Goal: Task Accomplishment & Management: Manage account settings

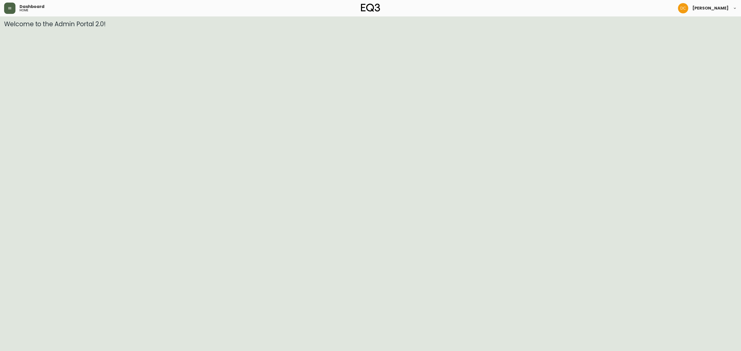
click at [12, 4] on button "button" at bounding box center [9, 8] width 11 height 11
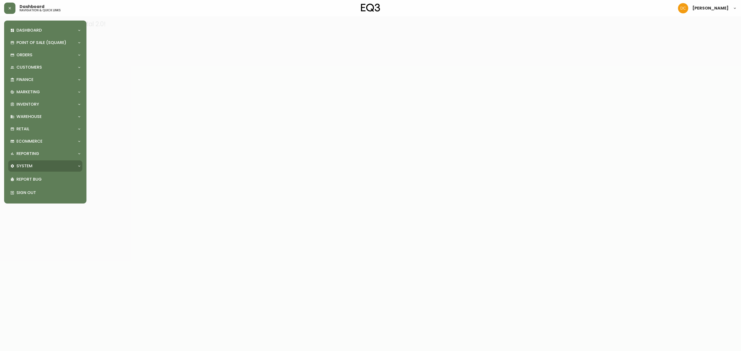
click at [50, 165] on div "System" at bounding box center [42, 166] width 65 height 6
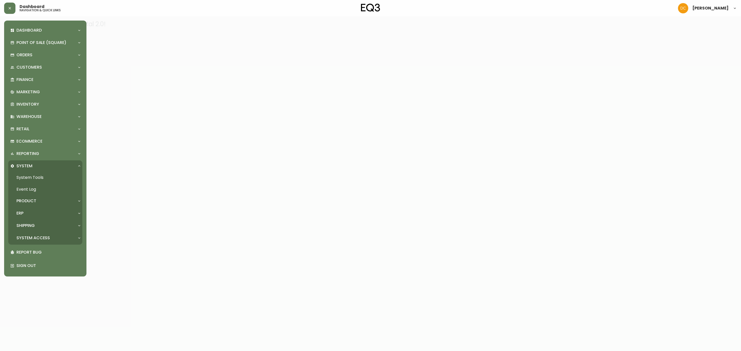
click at [46, 210] on div "ERP" at bounding box center [45, 213] width 74 height 11
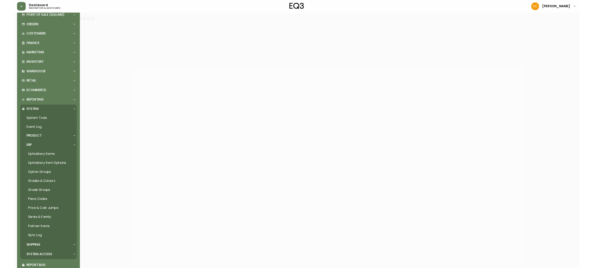
scroll to position [47, 0]
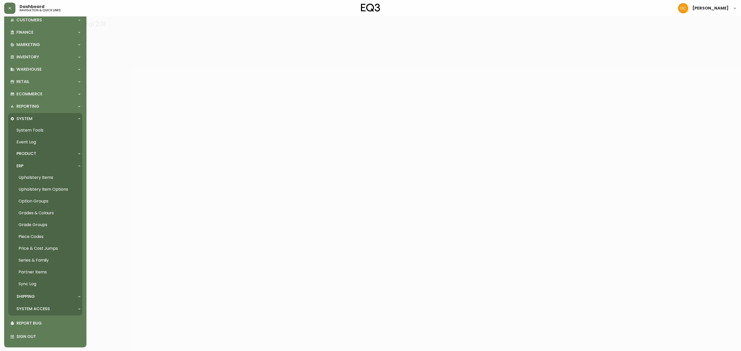
click at [46, 272] on link "Partner Items" at bounding box center [45, 272] width 74 height 12
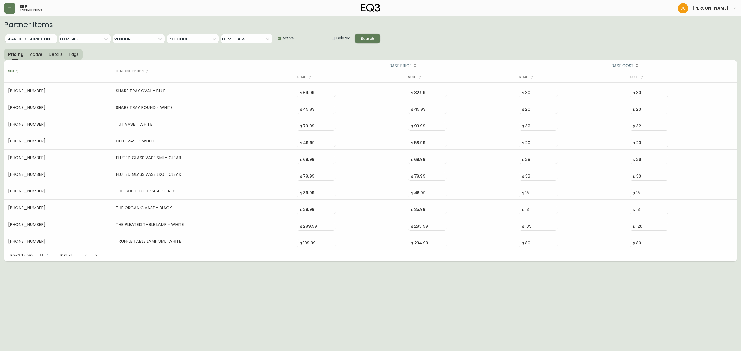
click at [40, 36] on input "Search Description..." at bounding box center [30, 38] width 51 height 9
type input "Cello"
click at [354, 34] on button "Search" at bounding box center [367, 39] width 26 height 10
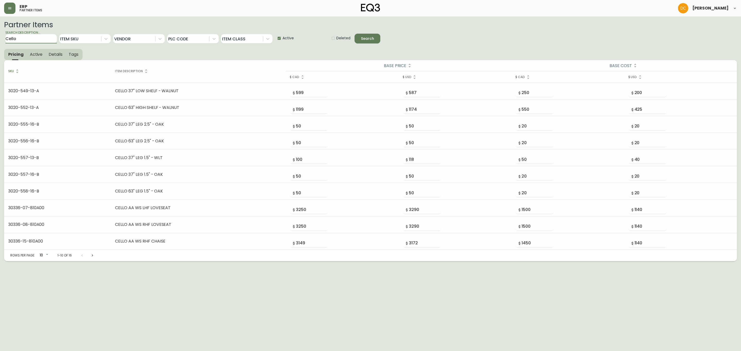
click at [93, 254] on button "Next page" at bounding box center [92, 256] width 10 height 10
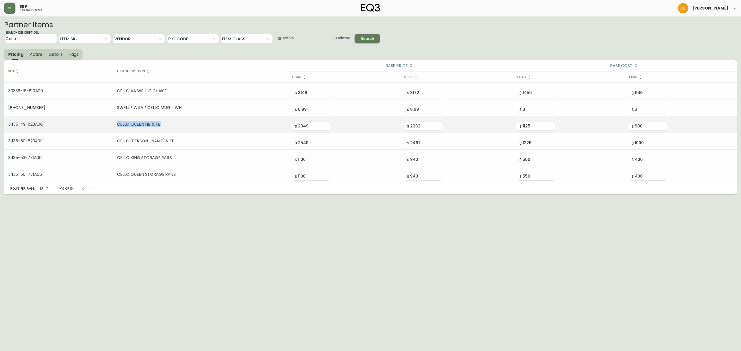
drag, startPoint x: 157, startPoint y: 124, endPoint x: 113, endPoint y: 128, distance: 43.9
click at [113, 128] on td "CELLO QUEEN HB & FB" at bounding box center [200, 124] width 174 height 17
copy td "CELLO QUEEN HB & FB"
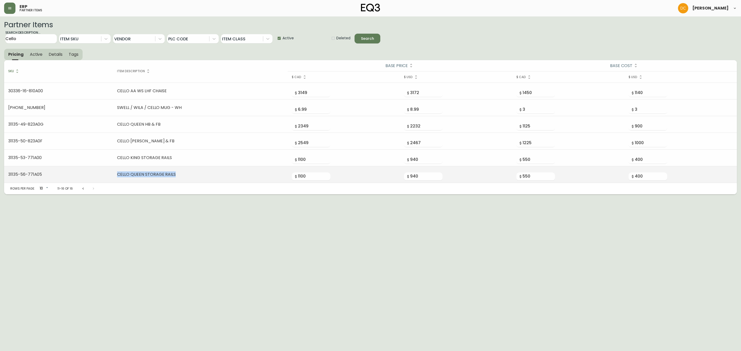
drag, startPoint x: 171, startPoint y: 175, endPoint x: 115, endPoint y: 174, distance: 55.8
click at [115, 174] on td "CELLO QUEEN STORAGE RAILS" at bounding box center [200, 174] width 174 height 17
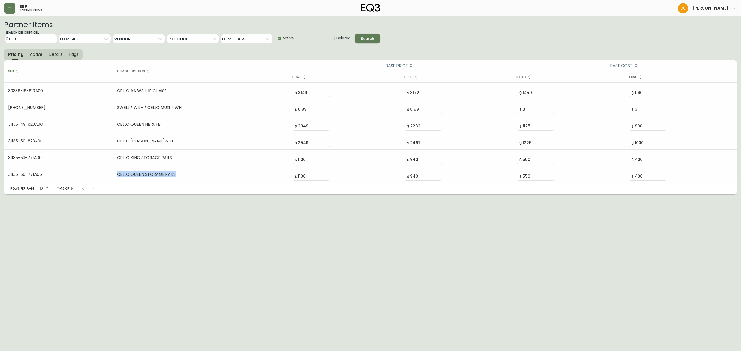
copy td "CELLO QUEEN STORAGE RAILS"
click at [36, 40] on input "Cello" at bounding box center [30, 38] width 51 height 9
click at [39, 43] on input "Cello" at bounding box center [30, 38] width 51 height 9
type input "Nara"
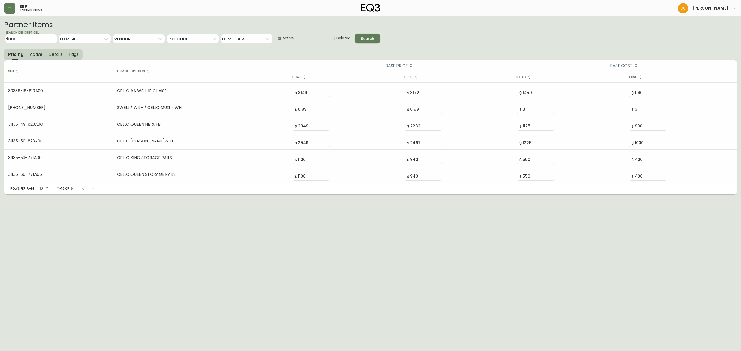
click at [354, 34] on button "Search" at bounding box center [367, 39] width 26 height 10
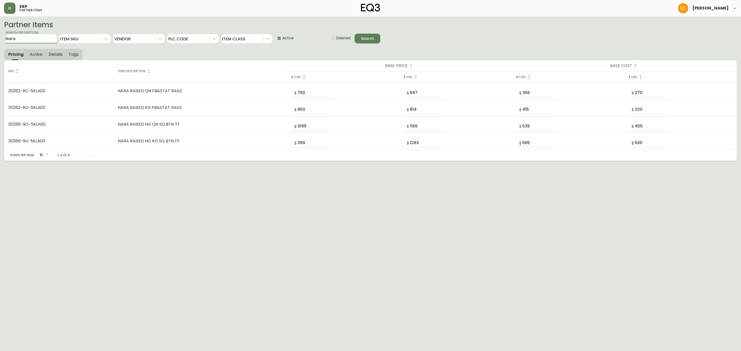
click at [167, 161] on html "ERP partner items David Castro Partner Items Search Description... Nara Item Sk…" at bounding box center [370, 80] width 741 height 161
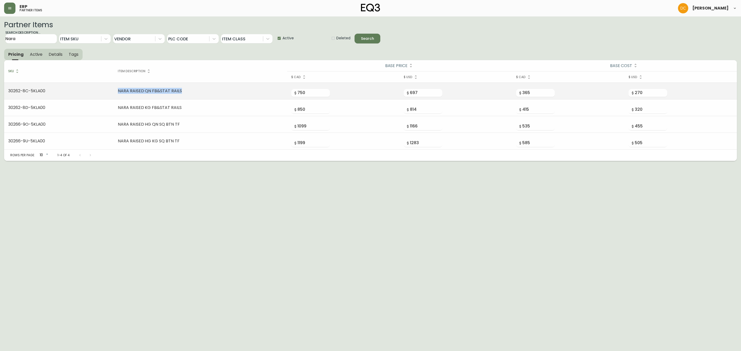
drag, startPoint x: 187, startPoint y: 91, endPoint x: 111, endPoint y: 88, distance: 76.2
click at [111, 88] on tr "30262-8C-5KLA00 NARA RAISED QN FB&STAT RAILS 750 697 365 270" at bounding box center [370, 91] width 732 height 17
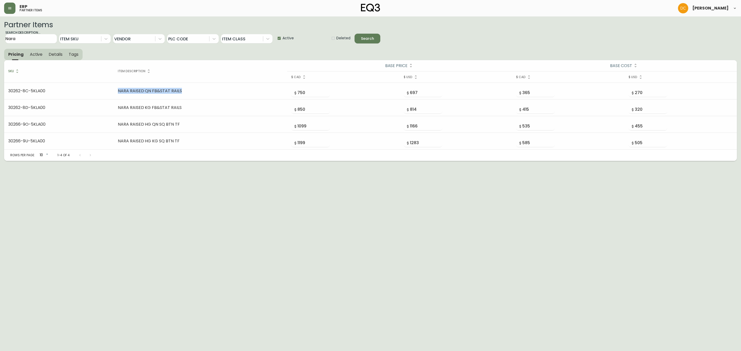
copy tr "NARA RAISED QN FB&STAT RAILS"
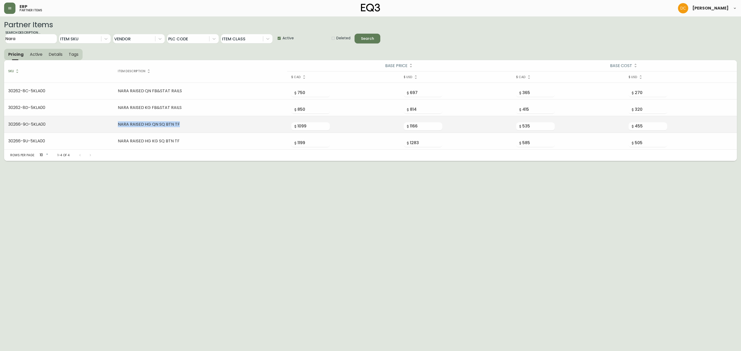
drag, startPoint x: 182, startPoint y: 123, endPoint x: 117, endPoint y: 123, distance: 64.8
click at [117, 123] on td "NARA RAISED HG QN SQ BTN TF" at bounding box center [200, 124] width 173 height 17
copy td "NARA RAISED HG QN SQ BTN TF"
drag, startPoint x: 12, startPoint y: 5, endPoint x: 11, endPoint y: 2, distance: 2.9
click at [12, 4] on button "button" at bounding box center [9, 8] width 11 height 11
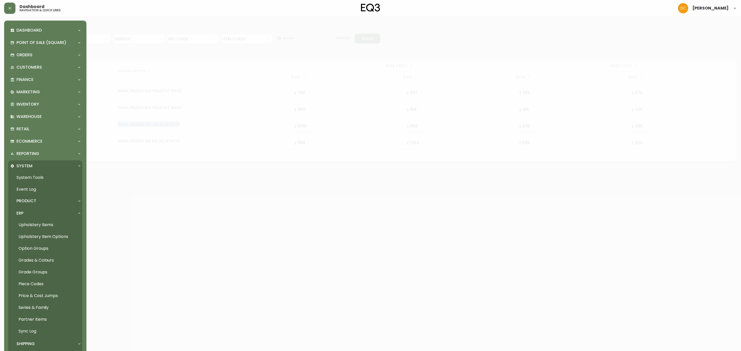
click at [44, 165] on div "System" at bounding box center [42, 166] width 65 height 6
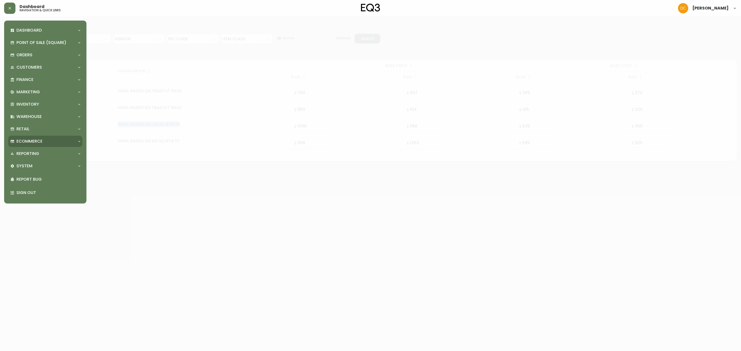
click at [47, 144] on div "Ecommerce" at bounding box center [42, 142] width 65 height 6
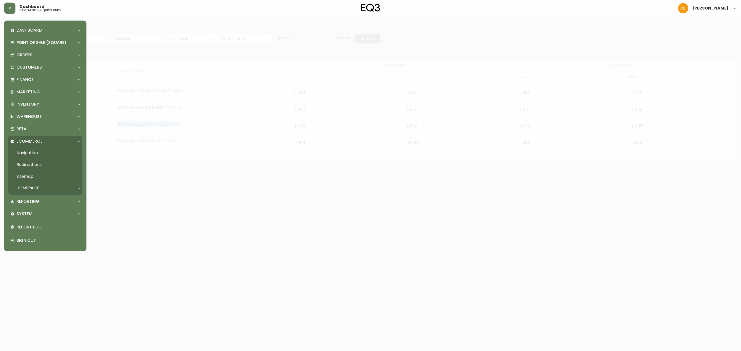
click at [47, 153] on link "Navigation" at bounding box center [45, 153] width 74 height 12
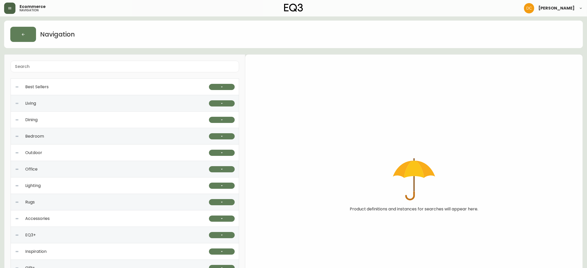
click at [9, 11] on button "button" at bounding box center [9, 8] width 11 height 11
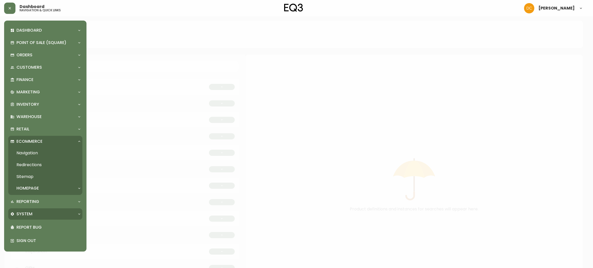
click at [37, 214] on div "System" at bounding box center [42, 214] width 65 height 6
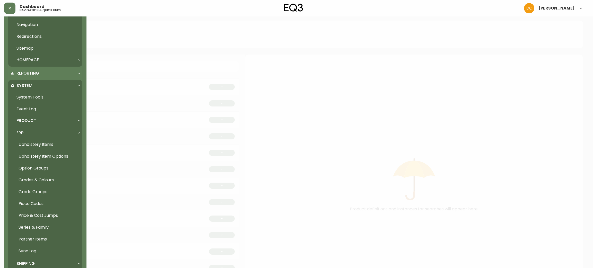
scroll to position [152, 0]
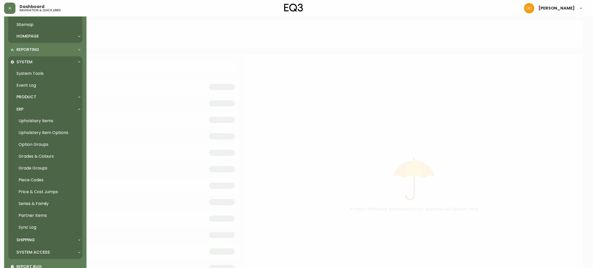
click at [35, 112] on div "ERP" at bounding box center [42, 109] width 65 height 6
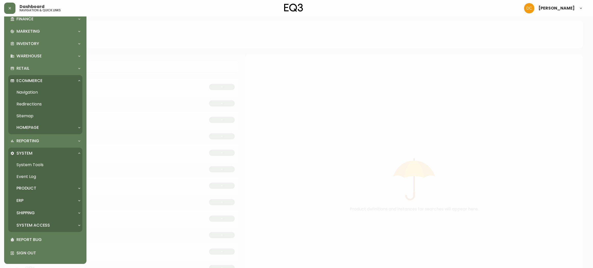
scroll to position [60, 0]
click at [39, 226] on p "System Access" at bounding box center [32, 226] width 33 height 6
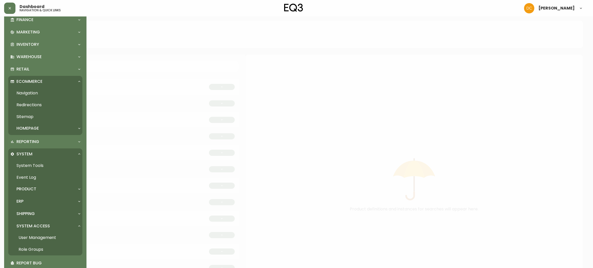
scroll to position [83, 0]
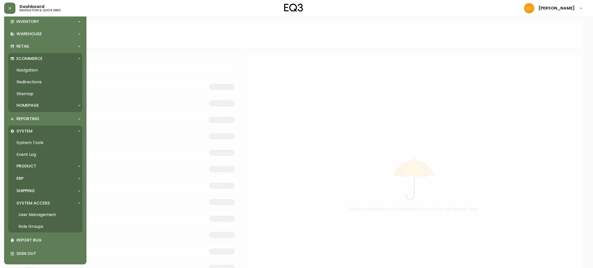
click at [41, 166] on div "Product" at bounding box center [42, 166] width 65 height 6
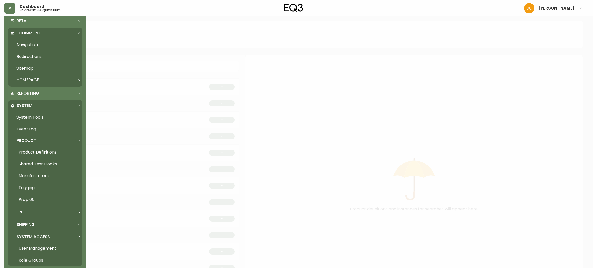
scroll to position [121, 0]
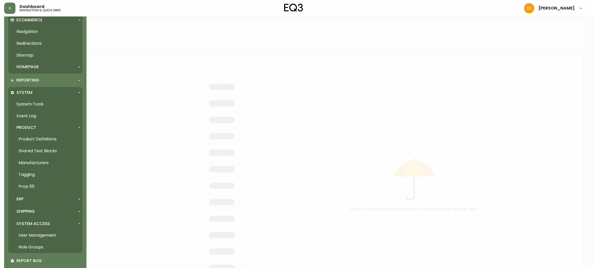
click at [34, 198] on div "ERP" at bounding box center [42, 199] width 65 height 6
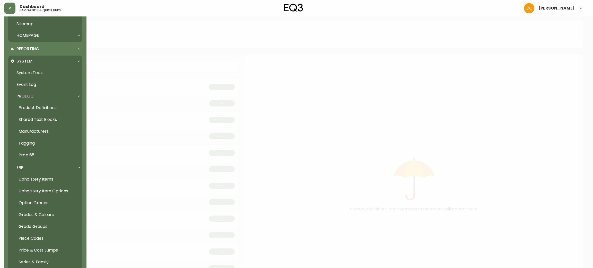
scroll to position [160, 0]
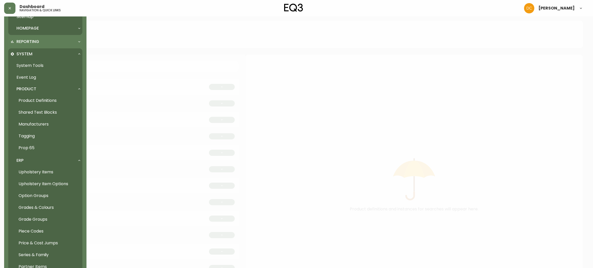
click at [42, 192] on link "Option Groups" at bounding box center [45, 196] width 74 height 12
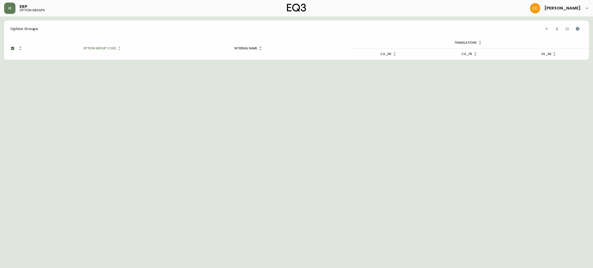
checkbox input "false"
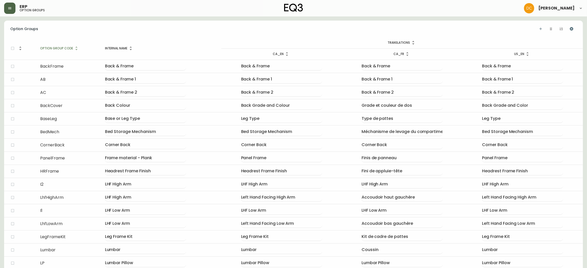
click at [7, 12] on button "button" at bounding box center [9, 8] width 11 height 11
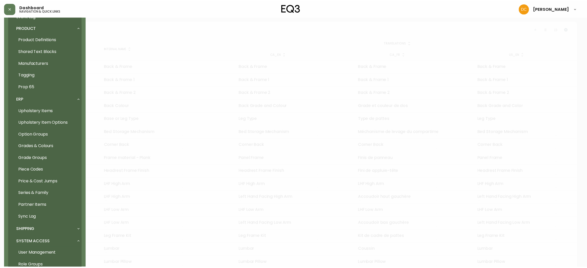
scroll to position [231, 0]
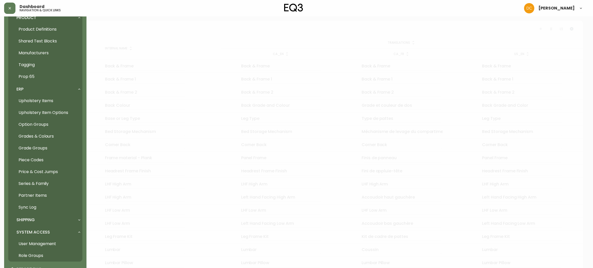
click at [46, 137] on link "Grades & Colours" at bounding box center [45, 136] width 74 height 12
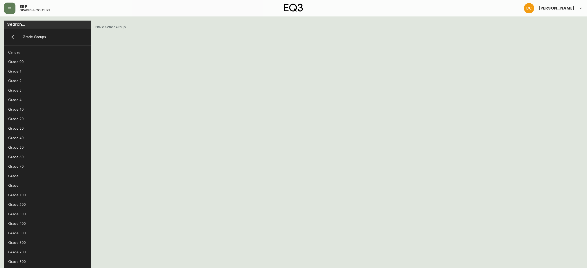
click at [30, 166] on div "Grade 70" at bounding box center [43, 166] width 71 height 5
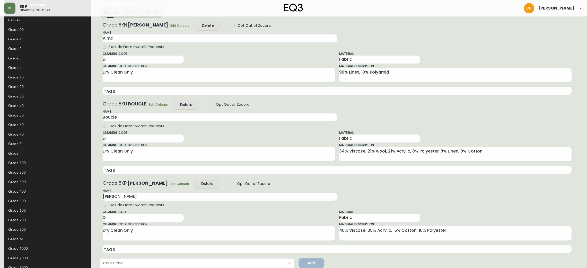
scroll to position [61, 0]
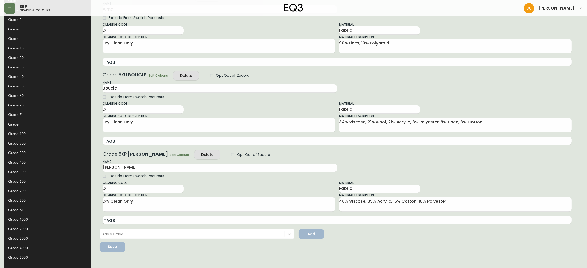
click at [25, 94] on div "Grade 60" at bounding box center [43, 95] width 71 height 5
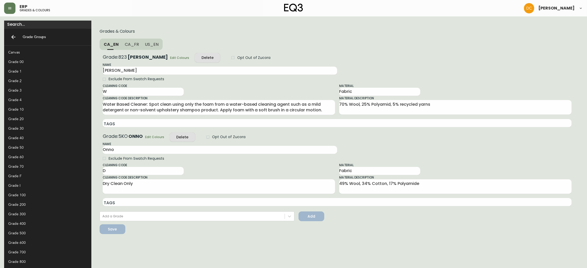
click at [170, 58] on span "Edit Colours" at bounding box center [179, 57] width 19 height 5
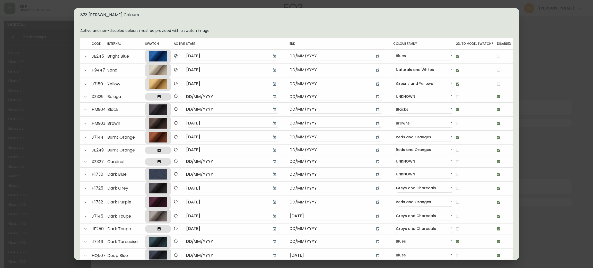
drag, startPoint x: 552, startPoint y: 59, endPoint x: 543, endPoint y: 60, distance: 9.0
click at [553, 59] on div "823 Lana Colours Active and non-disabled colours must be provided with a swatch…" at bounding box center [296, 134] width 593 height 268
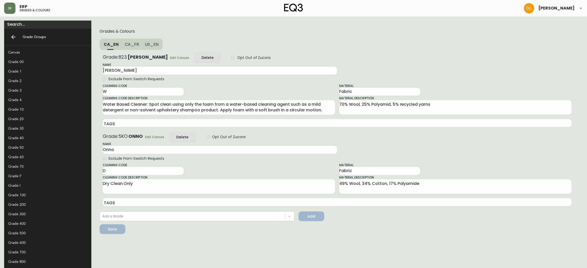
click at [103, 58] on span "Grade: 823" at bounding box center [115, 57] width 24 height 6
click at [97, 52] on form "Grades & Colours CA_EN CA_FR US_EN Grade: 823 Lana Edit Colours Delete Opt Out …" at bounding box center [336, 131] width 483 height 213
click at [103, 58] on span "Grade: 823" at bounding box center [115, 57] width 24 height 6
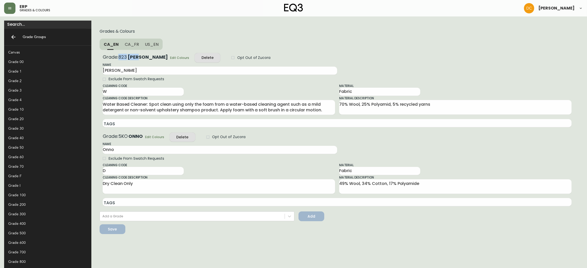
click at [103, 58] on span "Grade: 823" at bounding box center [115, 57] width 24 height 6
drag, startPoint x: 92, startPoint y: 57, endPoint x: 101, endPoint y: 57, distance: 8.7
click at [103, 57] on h2 "Grade: 823 Lana" at bounding box center [136, 56] width 66 height 5
copy span "823"
click at [170, 56] on span "Edit Colours" at bounding box center [179, 57] width 19 height 5
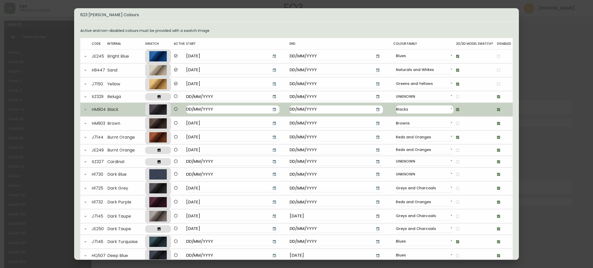
click at [95, 109] on td "HM904" at bounding box center [100, 110] width 16 height 14
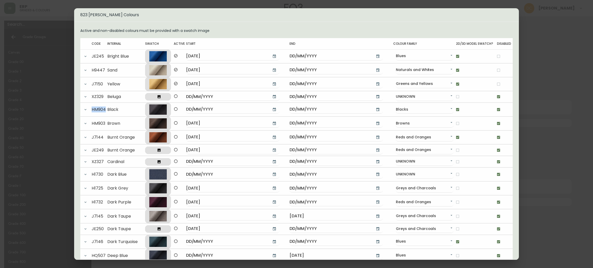
copy td "HM904"
drag, startPoint x: 572, startPoint y: 70, endPoint x: 555, endPoint y: 71, distance: 16.7
click at [572, 70] on div "823 Lana Colours Active and non-disabled colours must be provided with a swatch…" at bounding box center [296, 134] width 593 height 268
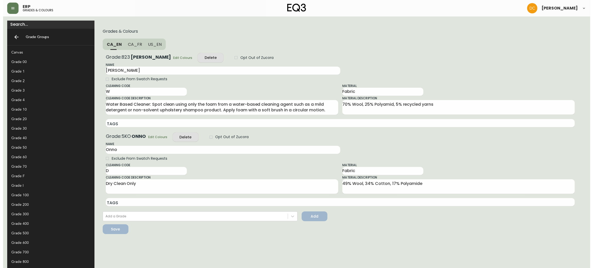
scroll to position [61, 0]
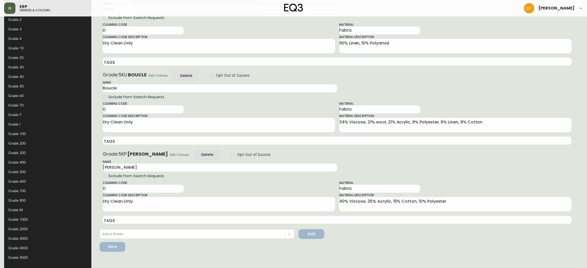
click at [10, 5] on button "button" at bounding box center [9, 8] width 11 height 11
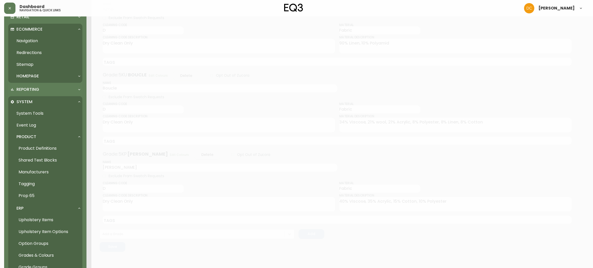
scroll to position [193, 0]
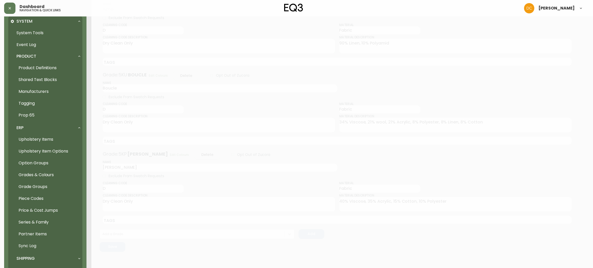
click at [45, 165] on link "Option Groups" at bounding box center [45, 163] width 74 height 12
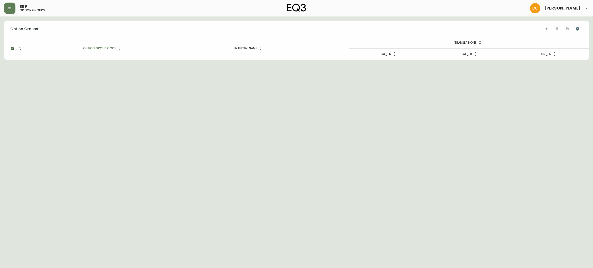
checkbox input "false"
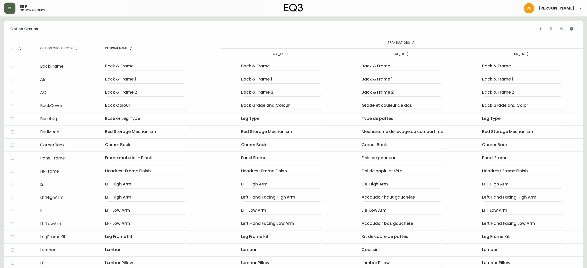
click at [11, 11] on button "button" at bounding box center [9, 8] width 11 height 11
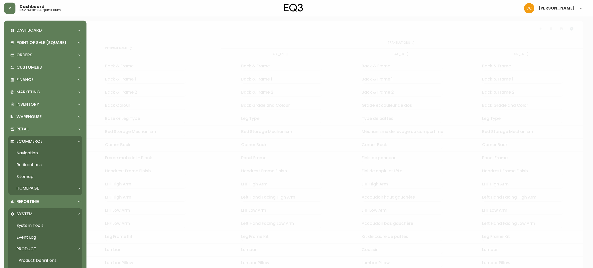
click at [54, 143] on div "Ecommerce" at bounding box center [42, 142] width 65 height 6
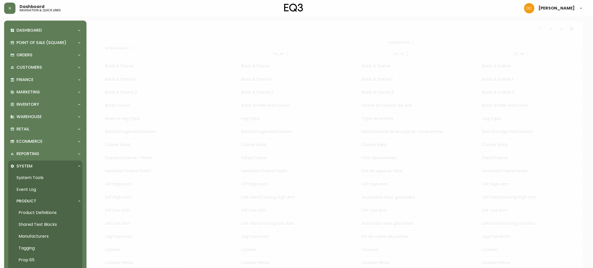
click at [41, 164] on div "System" at bounding box center [42, 166] width 65 height 6
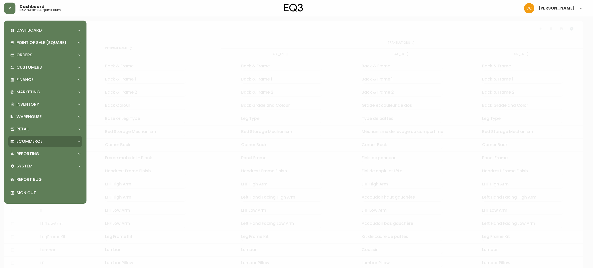
click at [39, 137] on div "Ecommerce" at bounding box center [45, 141] width 74 height 11
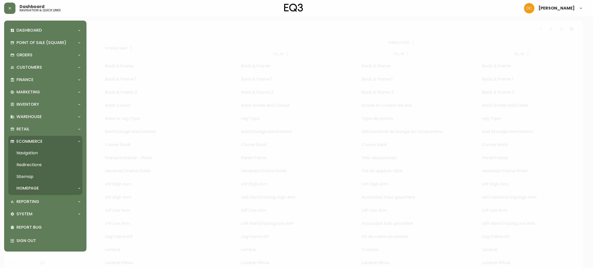
click at [29, 186] on p "Homepage" at bounding box center [27, 188] width 22 height 6
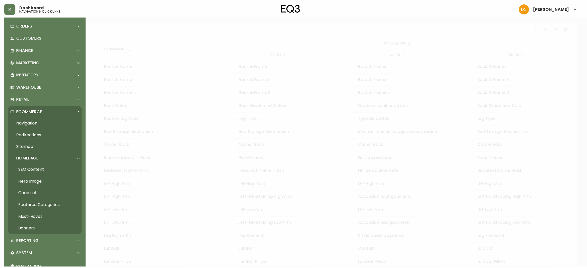
scroll to position [57, 0]
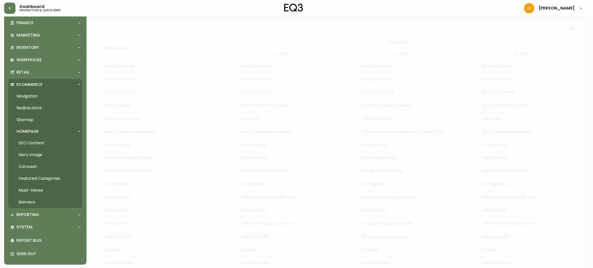
click at [24, 94] on link "Navigation" at bounding box center [45, 96] width 74 height 12
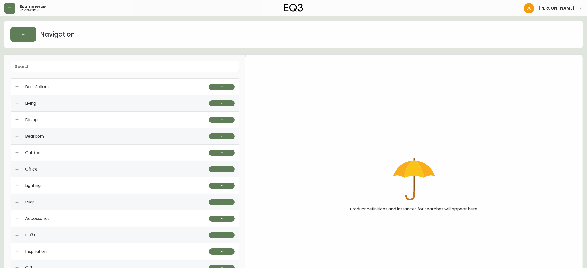
click at [168, 84] on div "Best Sellers" at bounding box center [112, 87] width 194 height 16
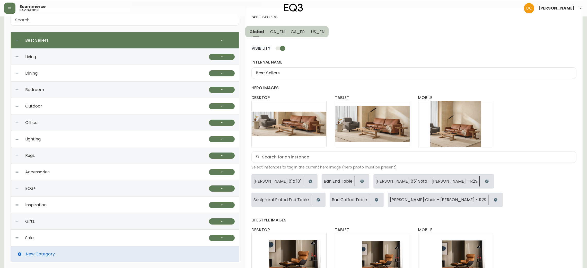
scroll to position [43, 0]
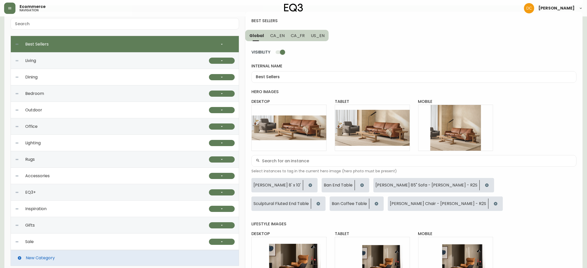
click at [278, 29] on div "best sellers" at bounding box center [413, 24] width 325 height 12
click at [276, 38] on span "CA_EN" at bounding box center [277, 35] width 14 height 5
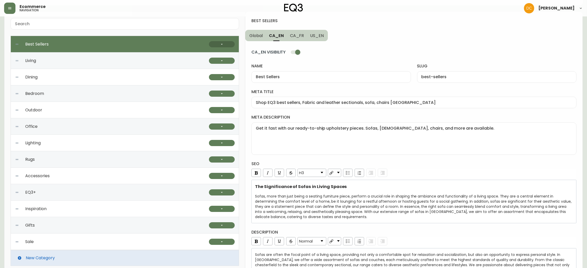
click at [229, 42] on button "button" at bounding box center [222, 44] width 26 height 6
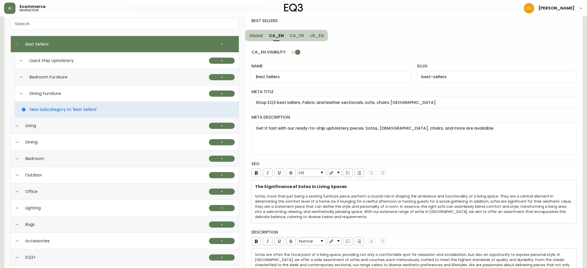
click at [144, 57] on div "Quick Ship Upholstery" at bounding box center [114, 60] width 190 height 16
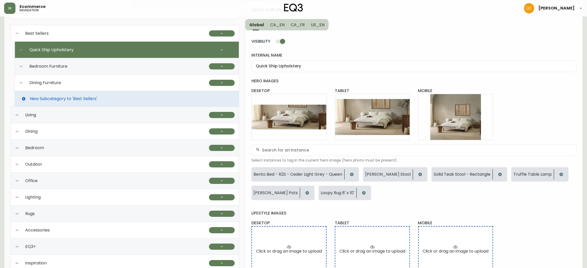
scroll to position [0, 0]
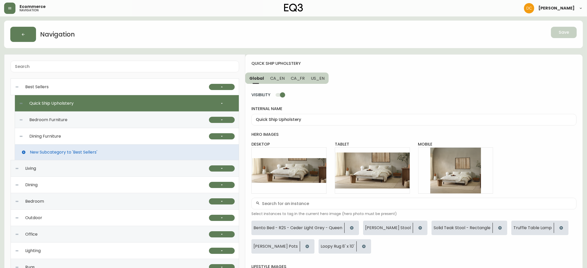
click at [278, 77] on span "CA_EN" at bounding box center [277, 78] width 14 height 5
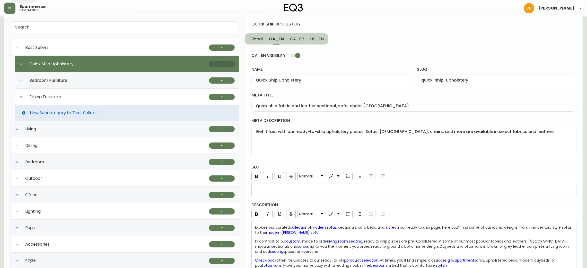
scroll to position [39, 0]
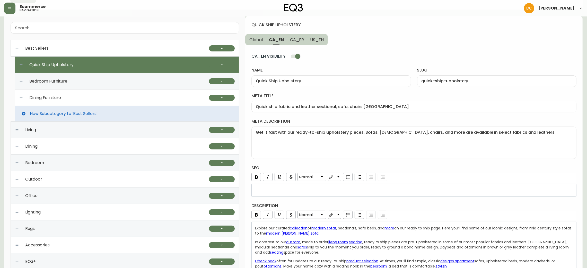
click at [220, 61] on div at bounding box center [222, 65] width 26 height 16
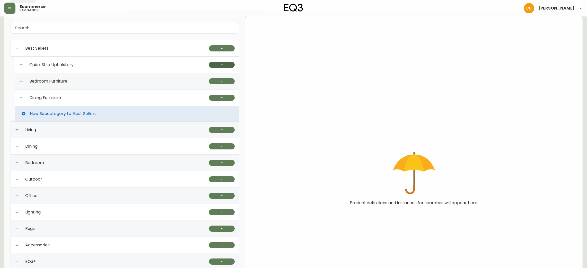
click at [220, 64] on icon "button" at bounding box center [222, 65] width 4 height 4
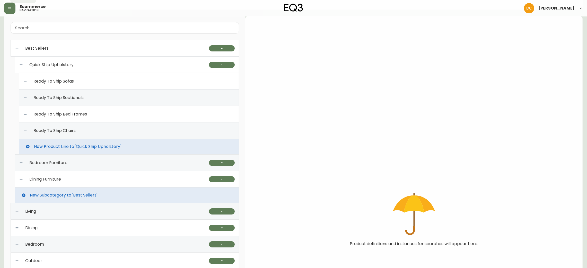
click at [155, 79] on div "Ready To Ship Sofas" at bounding box center [128, 81] width 211 height 16
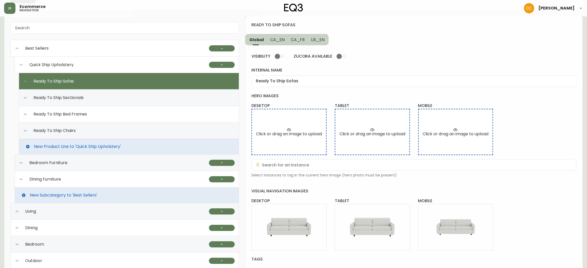
click at [282, 44] on button "CA_EN" at bounding box center [277, 39] width 21 height 11
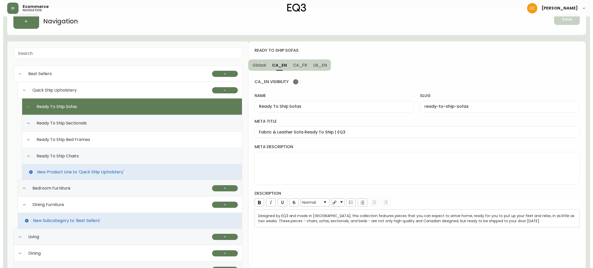
scroll to position [0, 0]
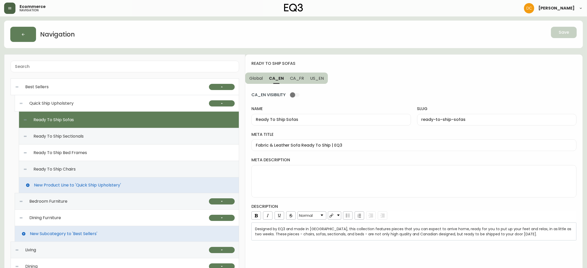
click at [13, 10] on button "button" at bounding box center [9, 8] width 11 height 11
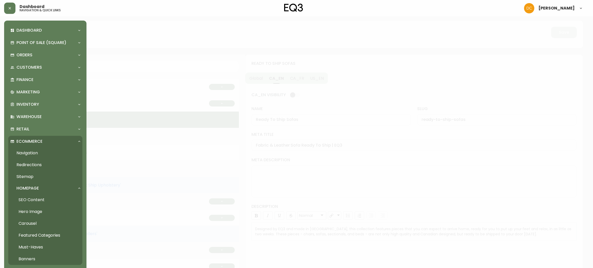
click at [42, 188] on div "Homepage" at bounding box center [42, 188] width 65 height 6
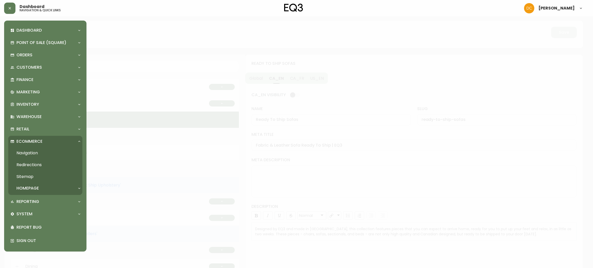
click at [41, 185] on div "Homepage" at bounding box center [45, 188] width 74 height 11
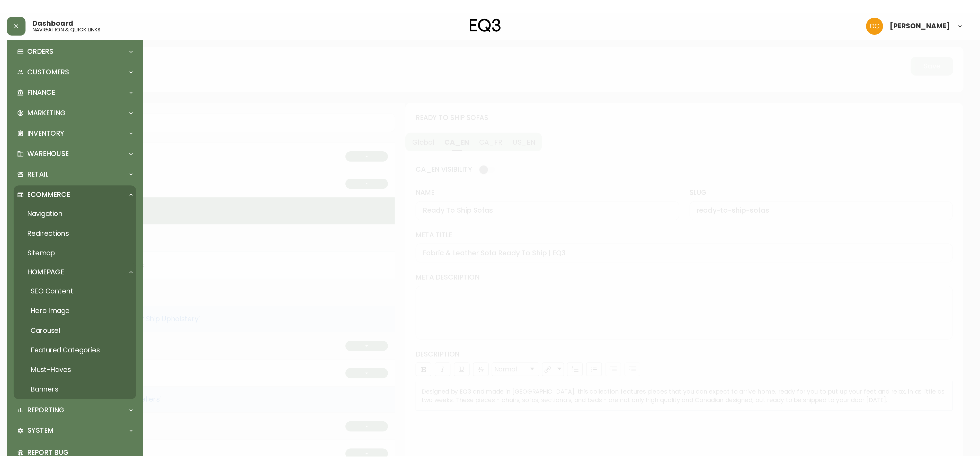
scroll to position [53, 0]
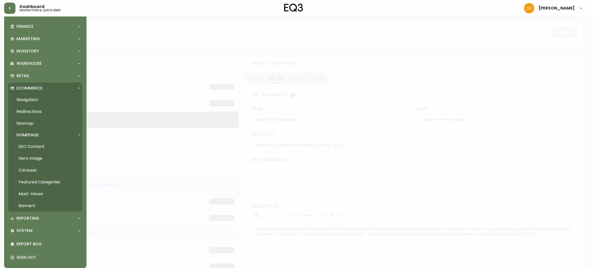
click at [41, 158] on link "Hero Image" at bounding box center [45, 159] width 74 height 12
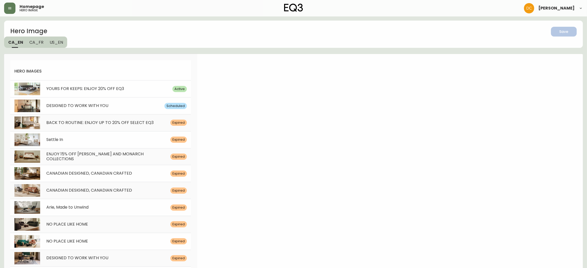
click at [84, 89] on span "YOURS FOR KEEPS: ENJOY 20% OFF EQ3" at bounding box center [85, 89] width 78 height 6
select select "white"
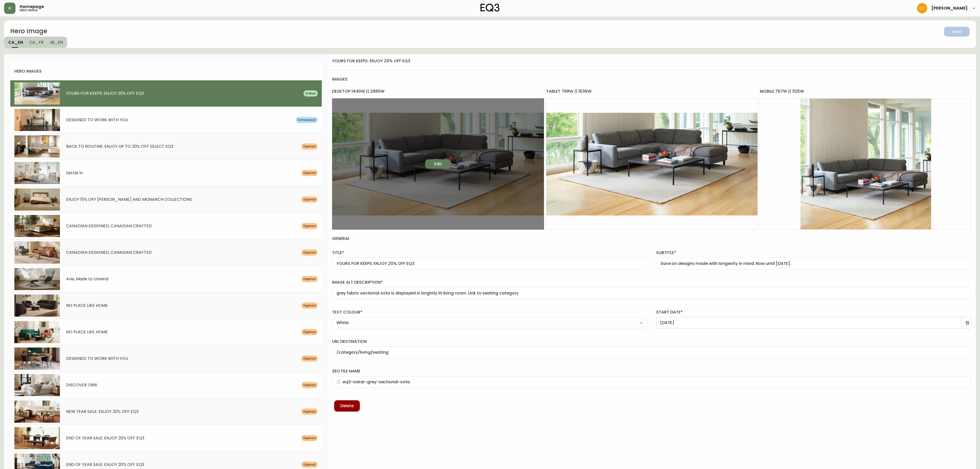
click at [437, 163] on span "Edit" at bounding box center [438, 164] width 8 height 6
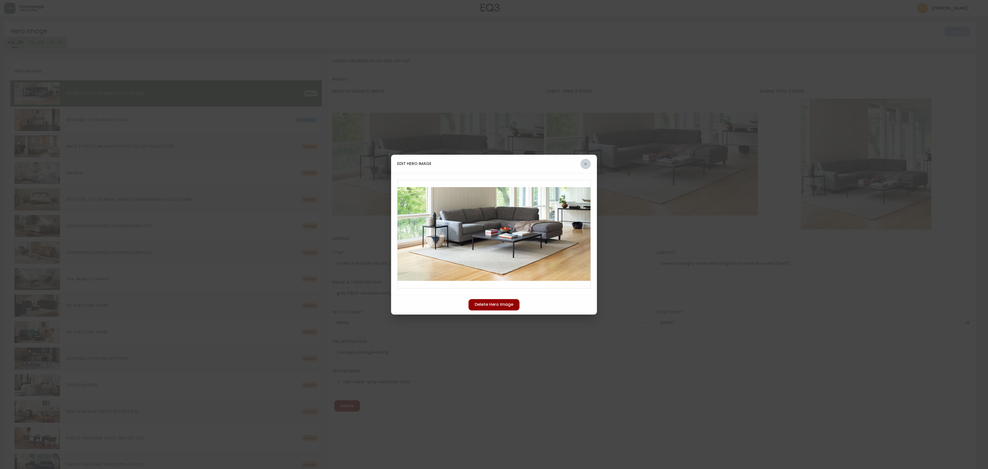
click at [585, 165] on icon "button" at bounding box center [585, 164] width 4 height 4
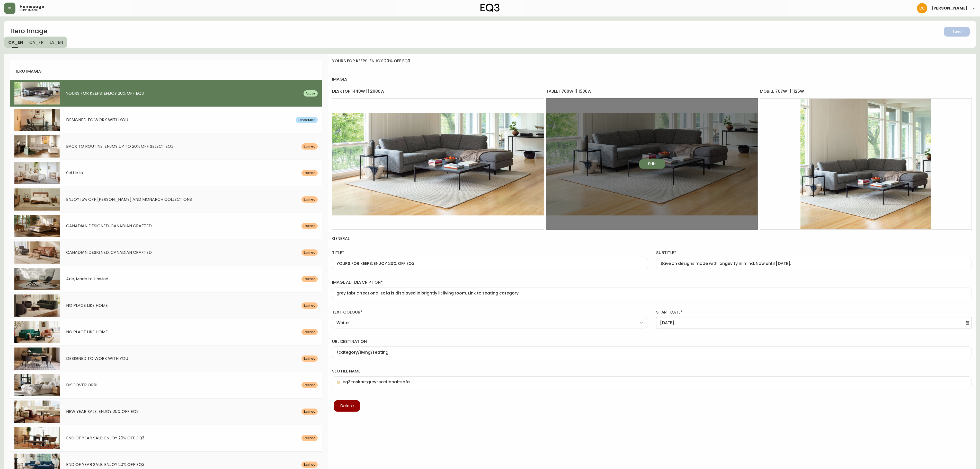
click at [647, 164] on button "Edit" at bounding box center [652, 163] width 26 height 9
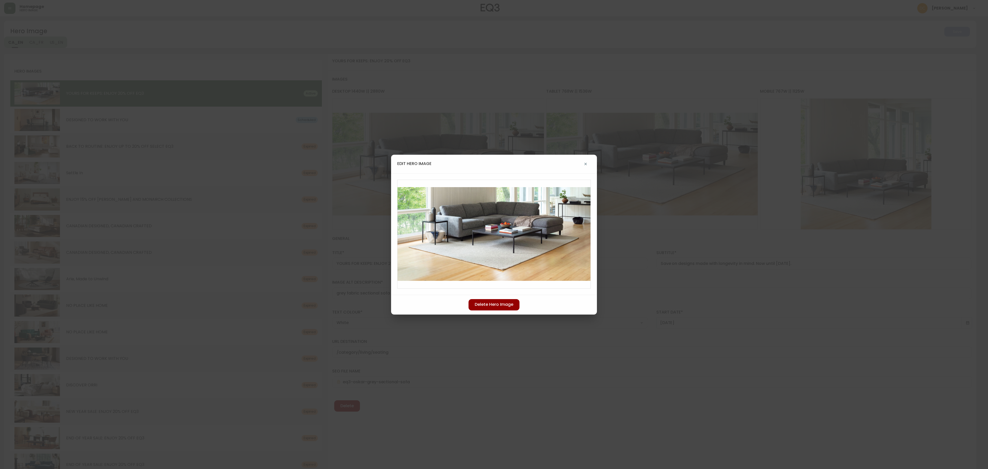
drag, startPoint x: 497, startPoint y: 183, endPoint x: 466, endPoint y: 218, distance: 47.4
click at [682, 209] on div "edit hero image Delete Hero Image" at bounding box center [494, 234] width 988 height 469
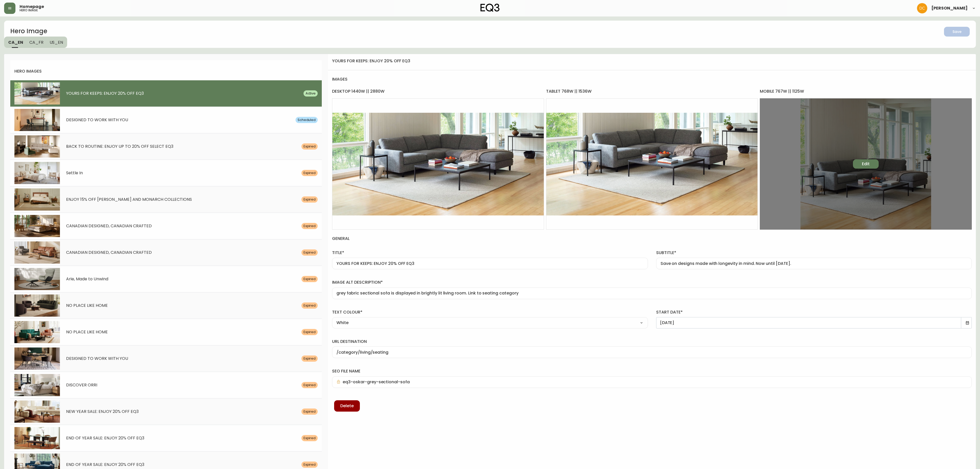
click at [740, 160] on button "Edit" at bounding box center [866, 163] width 26 height 9
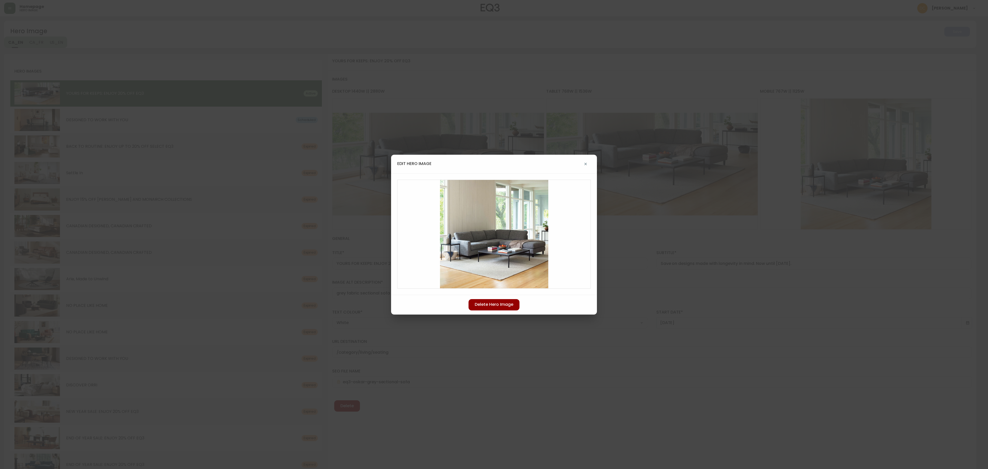
click at [585, 162] on icon "button" at bounding box center [585, 164] width 4 height 4
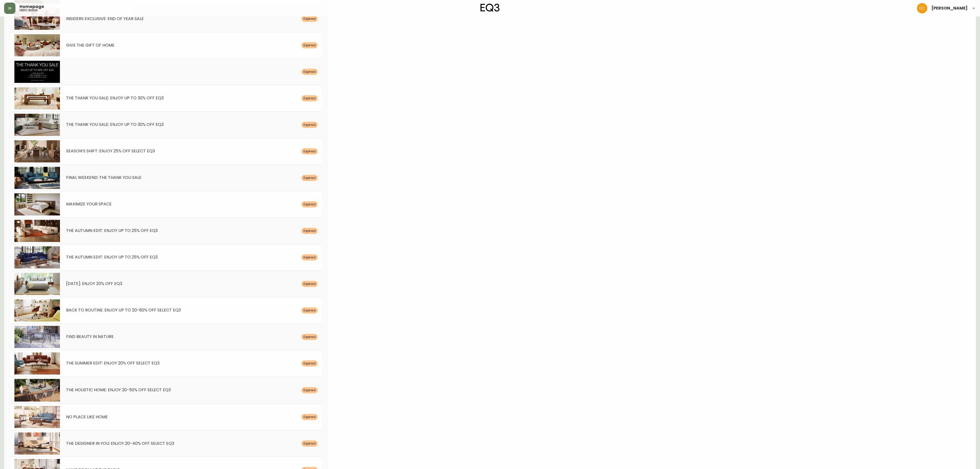
drag, startPoint x: 442, startPoint y: 363, endPoint x: 432, endPoint y: 456, distance: 93.6
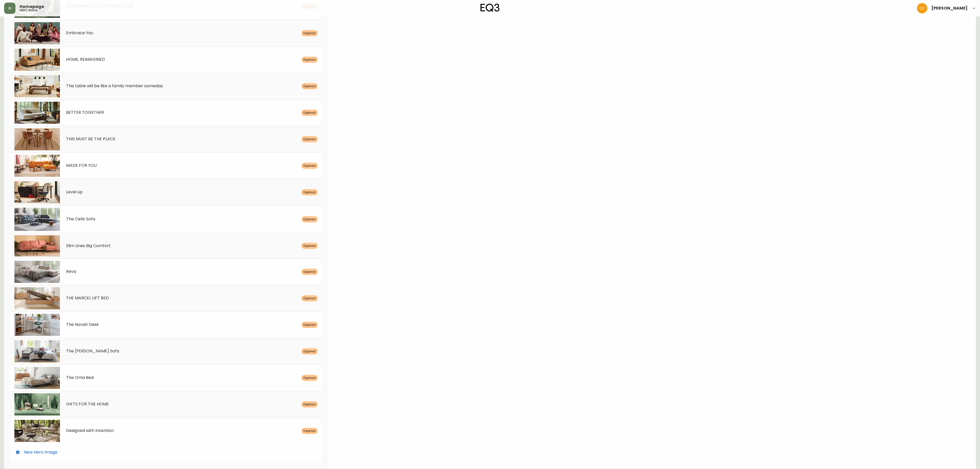
click at [182, 351] on div "New Hero Image" at bounding box center [165, 452] width 311 height 16
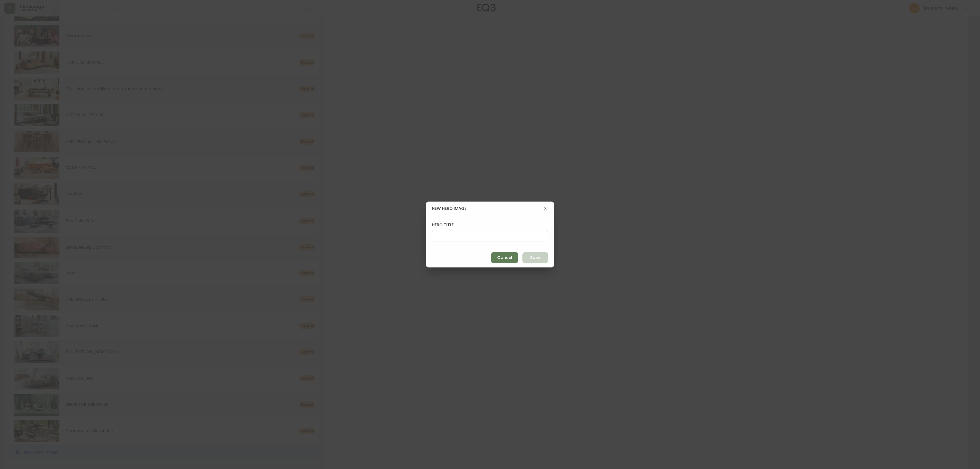
scroll to position [1721, 0]
click at [511, 261] on button "Cancel" at bounding box center [508, 257] width 27 height 11
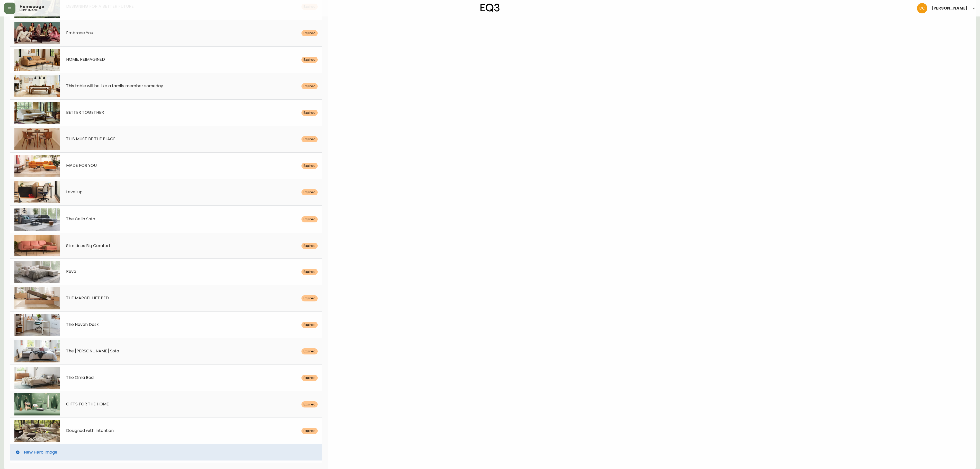
scroll to position [0, 0]
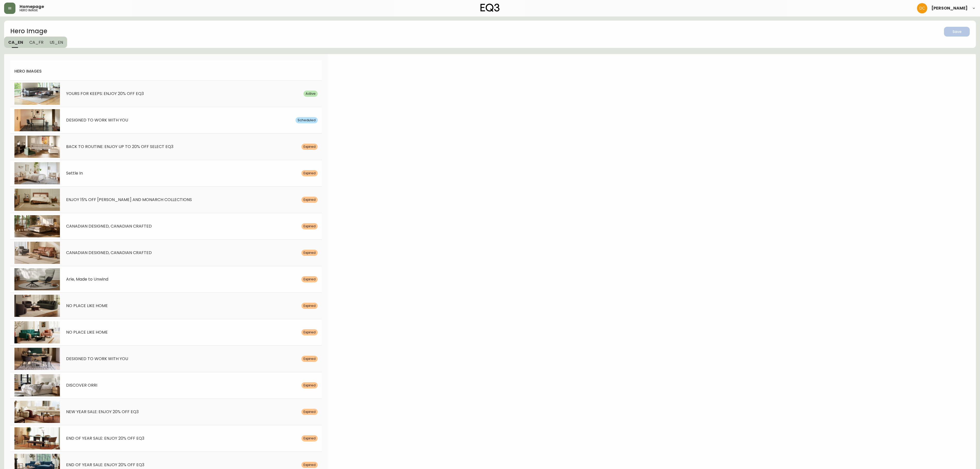
drag, startPoint x: 541, startPoint y: 324, endPoint x: 516, endPoint y: 136, distance: 189.4
click at [213, 102] on div "YOURS FOR KEEPS: ENJOY 20% OFF EQ3 Active" at bounding box center [165, 93] width 311 height 26
select select "white"
